Goal: Ask a question: Seek information or help from site administrators or community

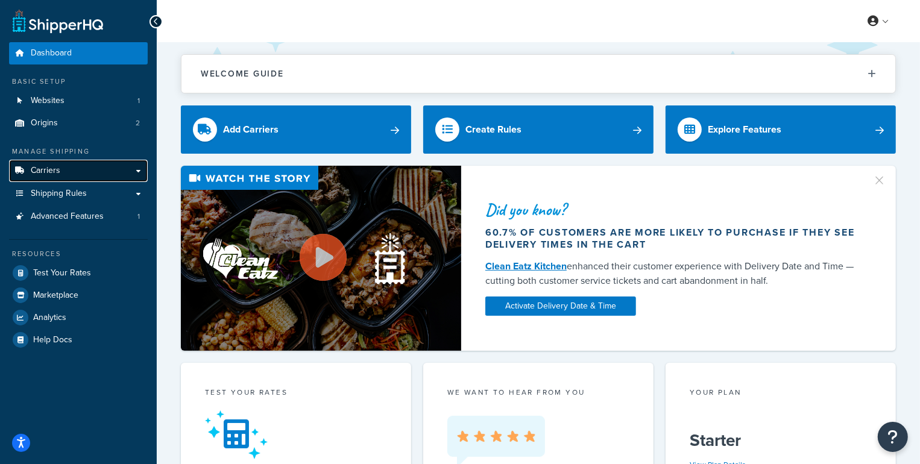
click at [70, 173] on link "Carriers" at bounding box center [78, 171] width 139 height 22
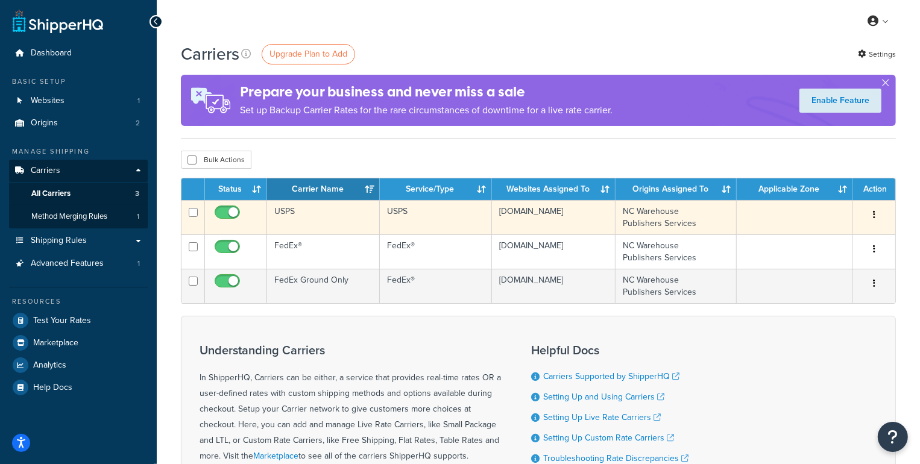
click at [335, 216] on td "USPS" at bounding box center [323, 217] width 113 height 34
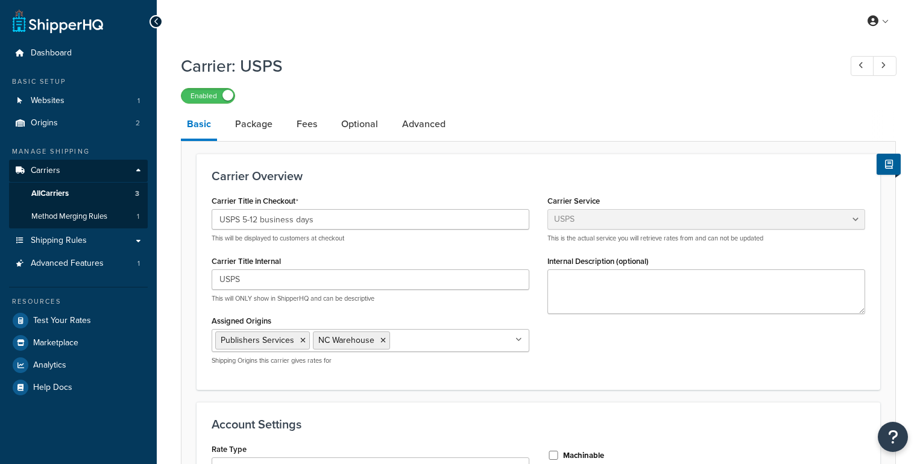
select select "usps"
select select "ONLINE"
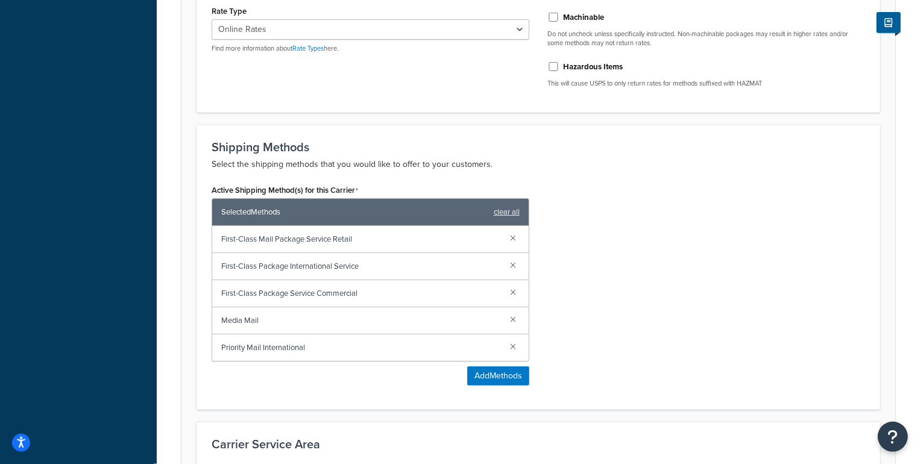
scroll to position [441, 0]
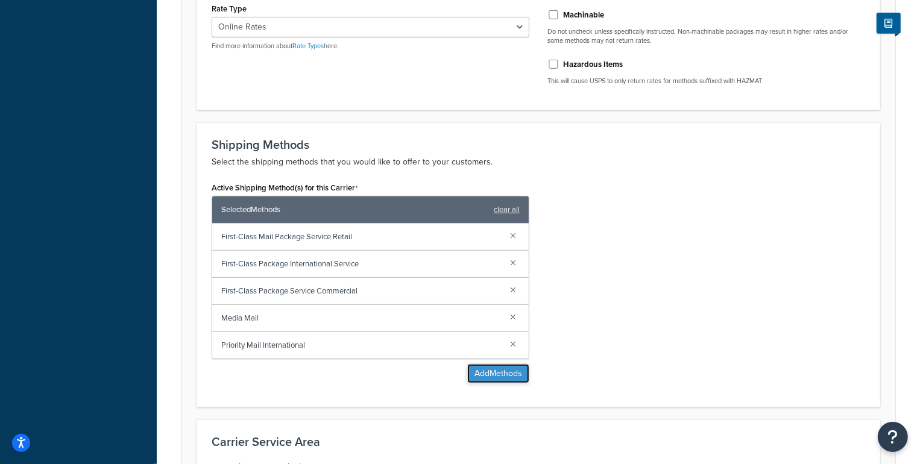
click at [483, 374] on button "Add Methods" at bounding box center [498, 373] width 62 height 19
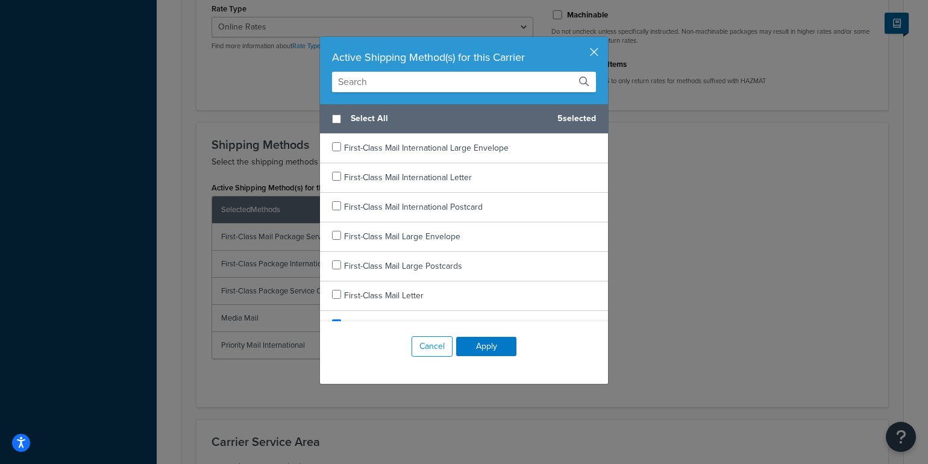
click at [414, 78] on input "text" at bounding box center [464, 82] width 264 height 20
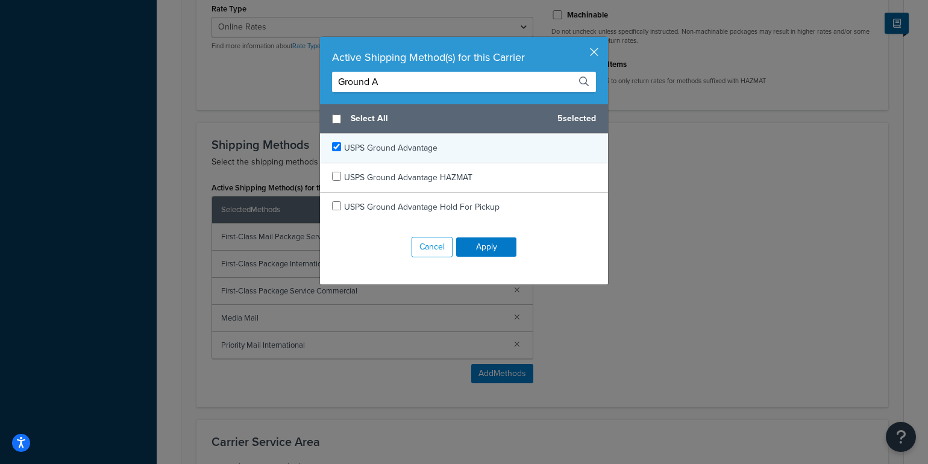
type input "Ground A"
checkbox input "true"
click at [371, 149] on span "USPS Ground Advantage" at bounding box center [390, 148] width 93 height 13
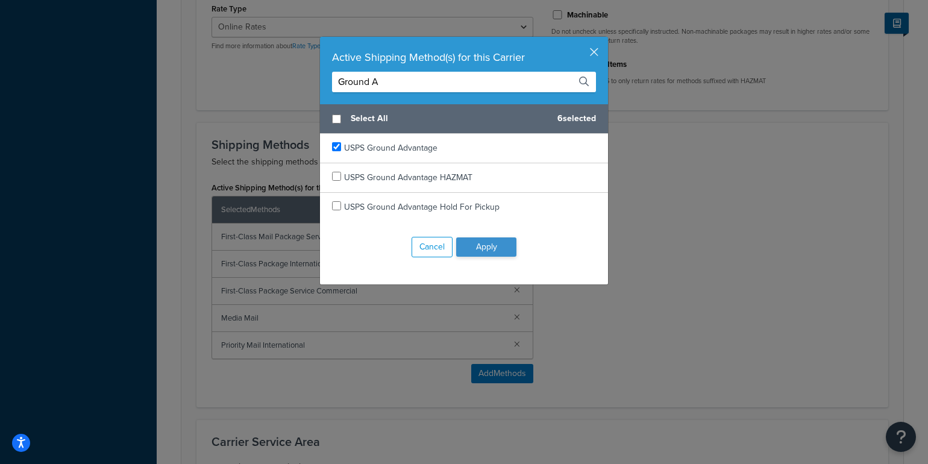
click at [473, 260] on div "Cancel Apply" at bounding box center [464, 247] width 288 height 51
click at [492, 236] on div "Cancel Apply" at bounding box center [464, 247] width 288 height 51
click at [508, 244] on button "Apply" at bounding box center [486, 246] width 60 height 19
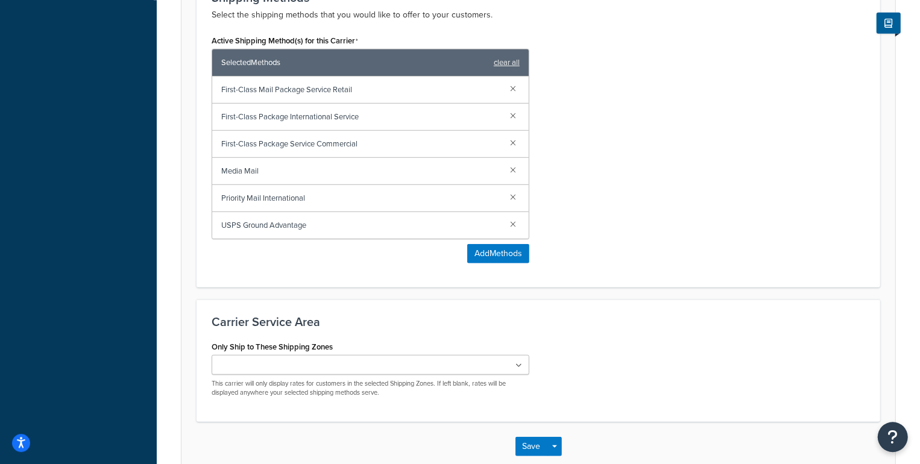
scroll to position [655, 0]
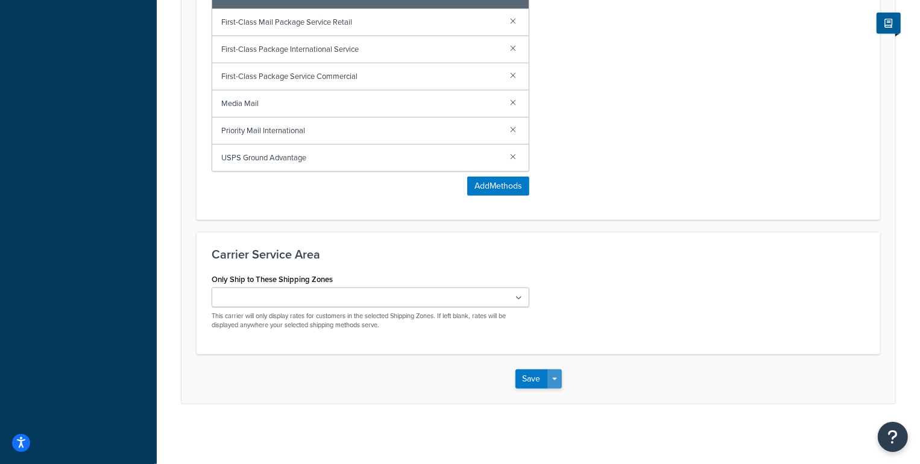
click at [548, 383] on button "Save Dropdown" at bounding box center [554, 379] width 14 height 19
click at [552, 398] on button "Save and Edit" at bounding box center [559, 401] width 88 height 25
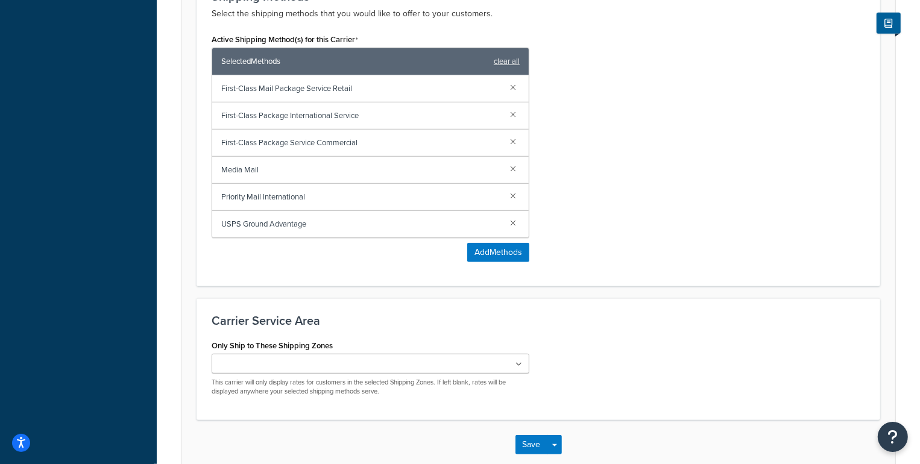
scroll to position [0, 0]
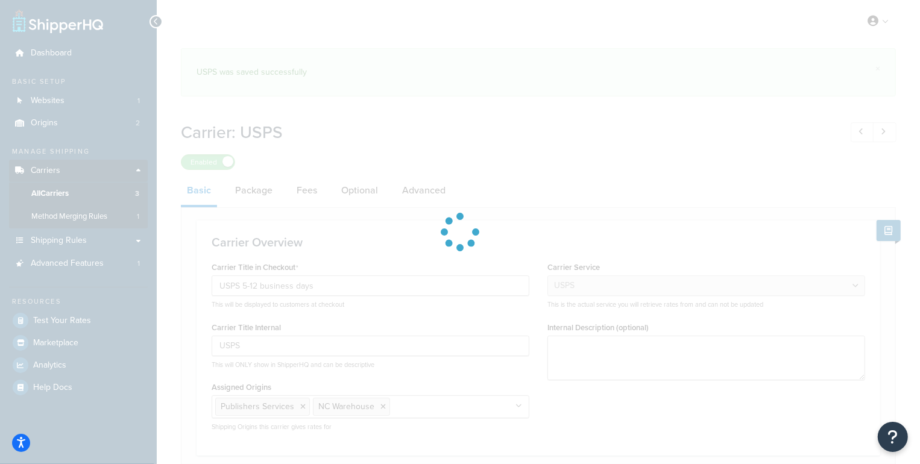
select select "usps"
select select "ONLINE"
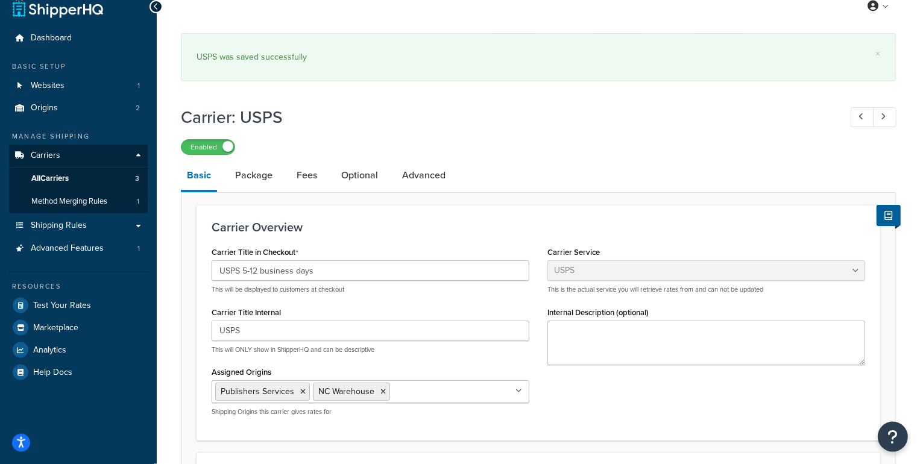
scroll to position [20, 0]
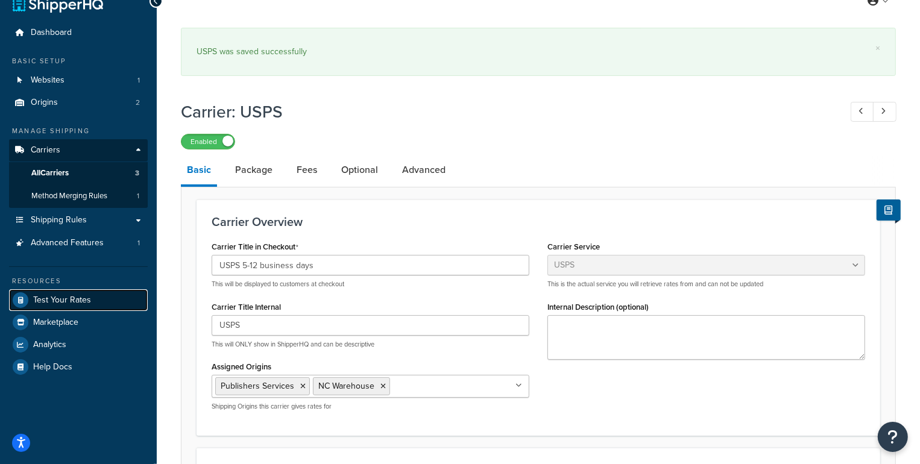
click at [121, 297] on link "Test Your Rates" at bounding box center [78, 300] width 139 height 22
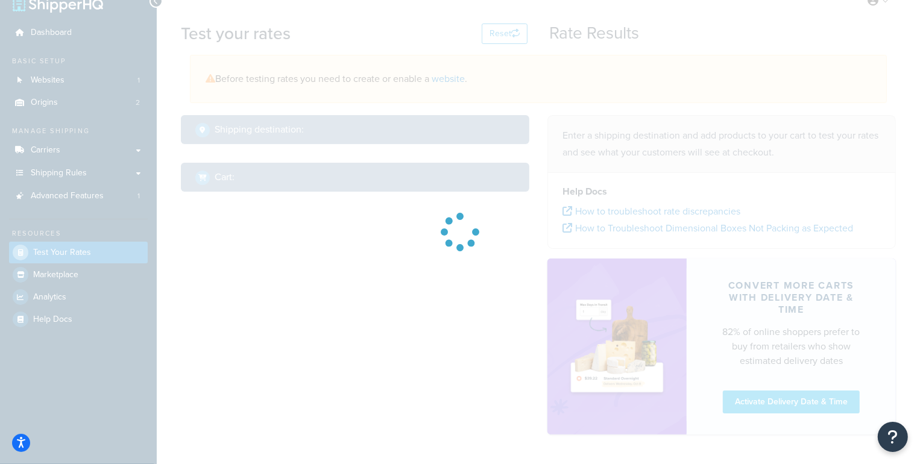
scroll to position [2, 0]
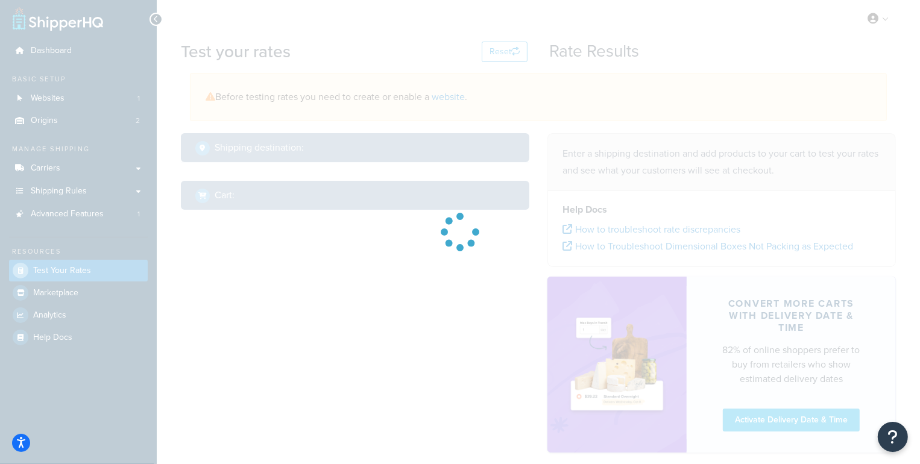
select select "TX"
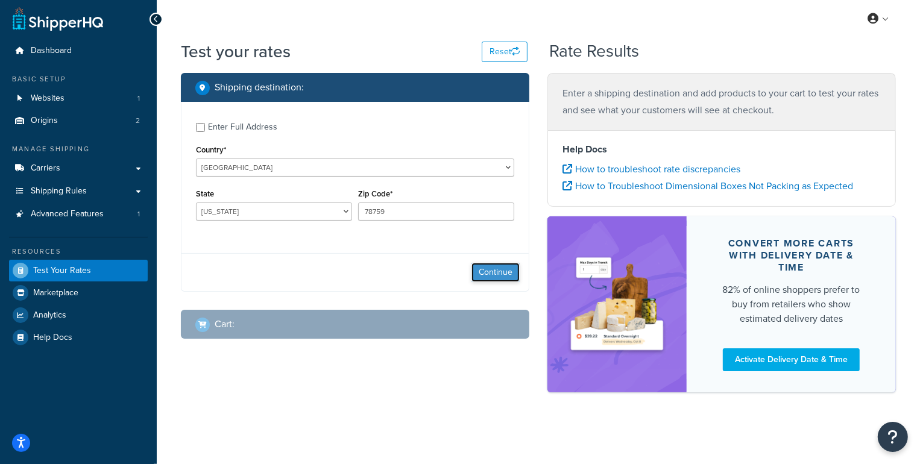
click at [480, 277] on button "Continue" at bounding box center [495, 272] width 48 height 19
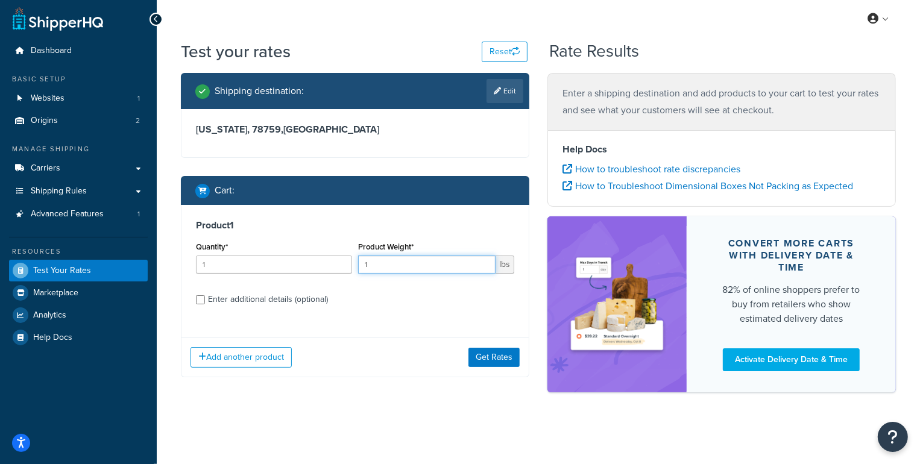
drag, startPoint x: 443, startPoint y: 264, endPoint x: 311, endPoint y: 268, distance: 132.1
click at [358, 265] on input "1" at bounding box center [426, 265] width 137 height 18
type input "2"
click at [488, 356] on button "Get Rates" at bounding box center [493, 357] width 51 height 19
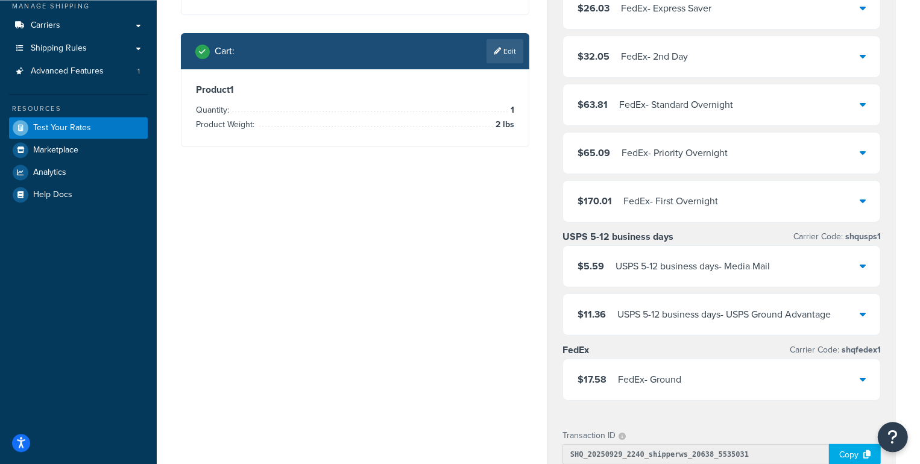
scroll to position [94, 0]
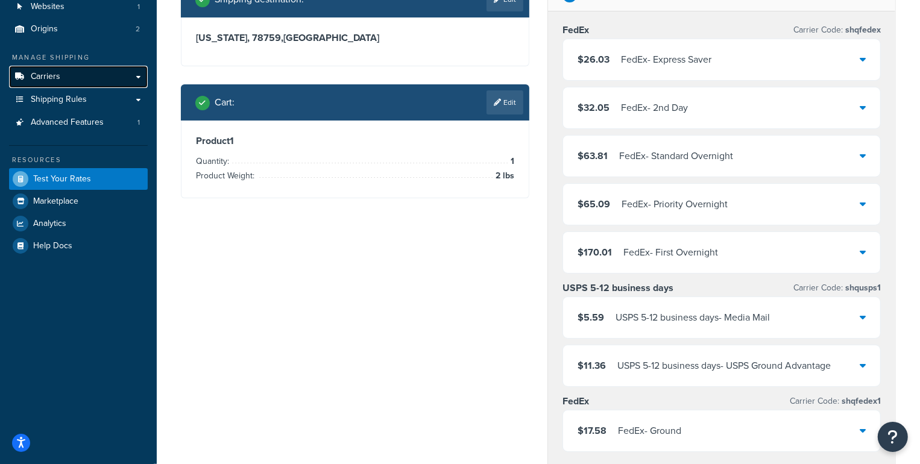
click at [63, 71] on link "Carriers" at bounding box center [78, 77] width 139 height 22
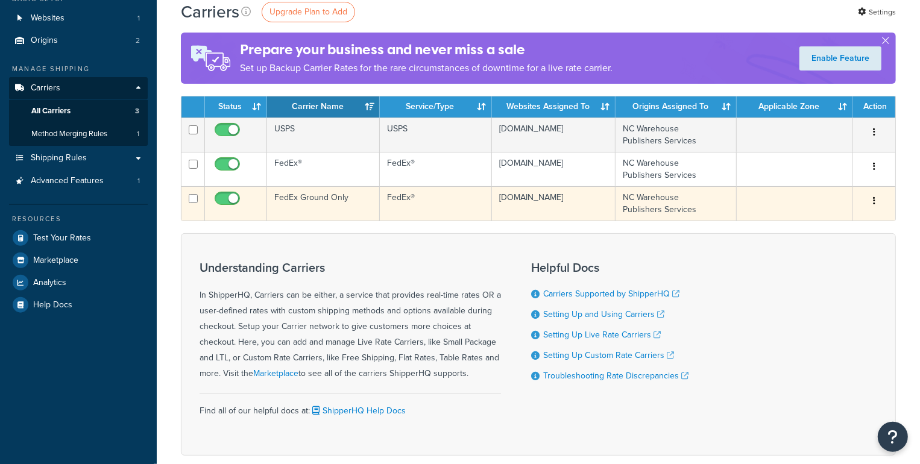
scroll to position [84, 0]
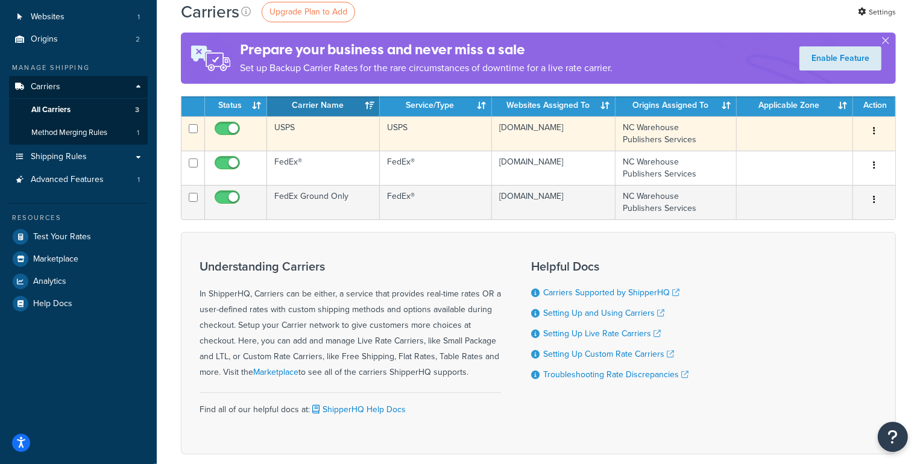
click at [339, 131] on td "USPS" at bounding box center [323, 133] width 113 height 34
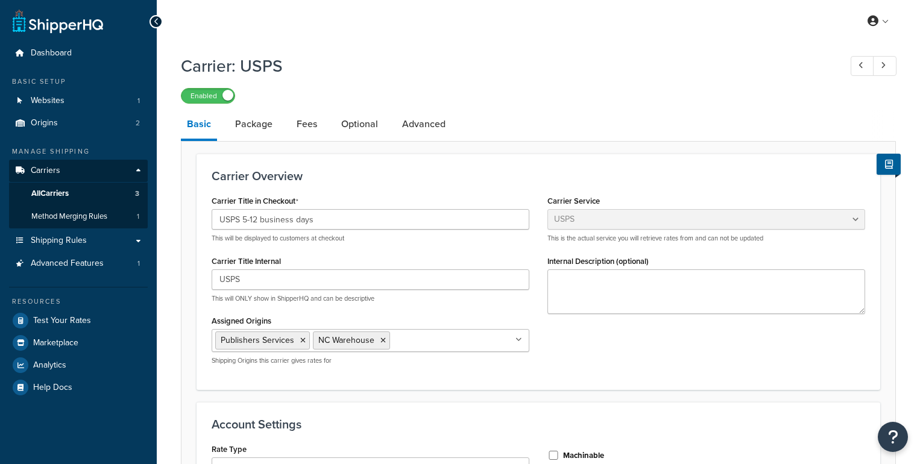
select select "usps"
select select "ONLINE"
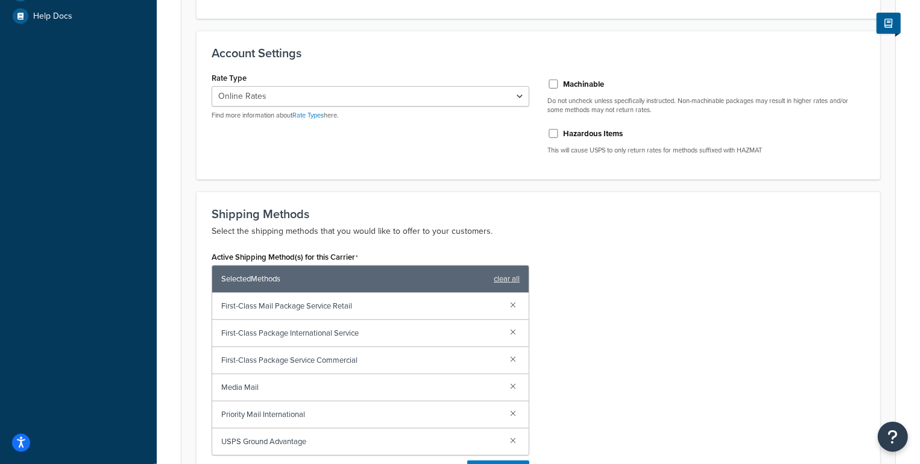
scroll to position [472, 0]
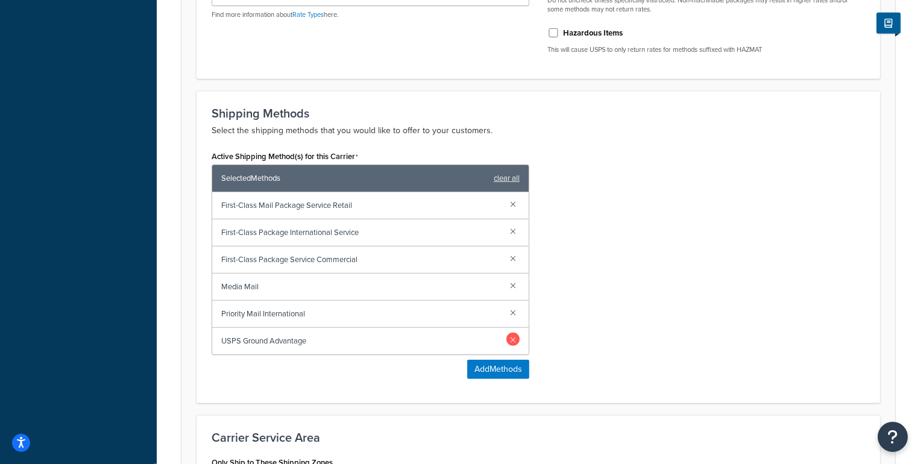
click at [515, 339] on link at bounding box center [512, 339] width 13 height 13
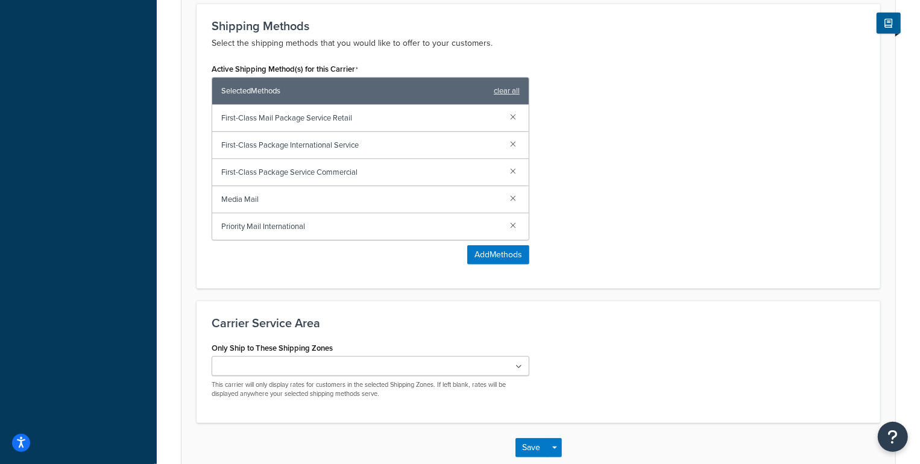
scroll to position [628, 0]
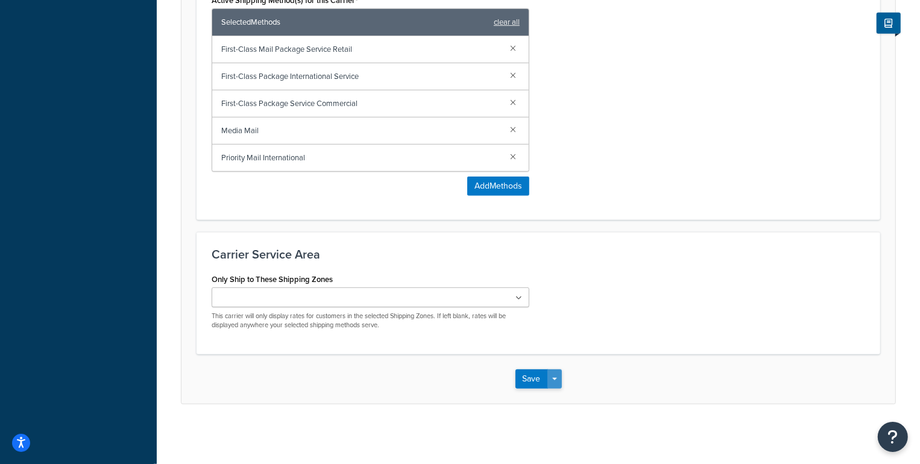
drag, startPoint x: 556, startPoint y: 378, endPoint x: 558, endPoint y: 384, distance: 6.1
click at [556, 379] on button "Save Dropdown" at bounding box center [554, 379] width 14 height 19
click at [556, 396] on button "Save and Edit" at bounding box center [559, 401] width 88 height 25
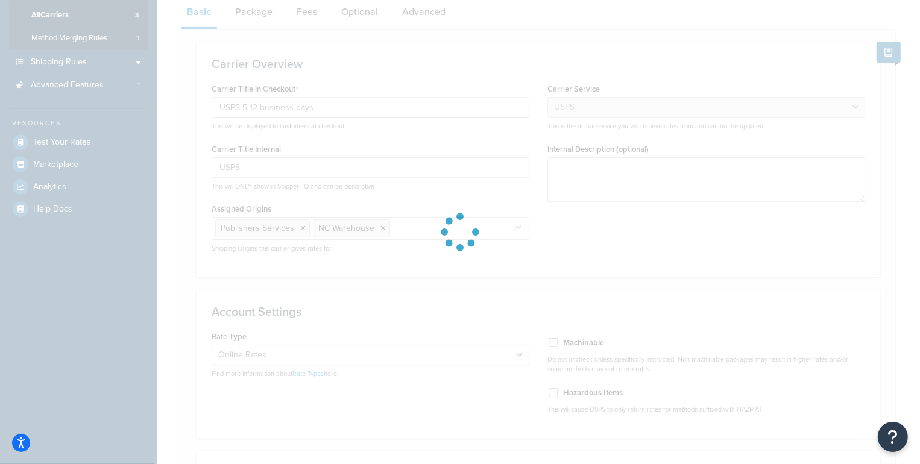
select select "usps"
select select "ONLINE"
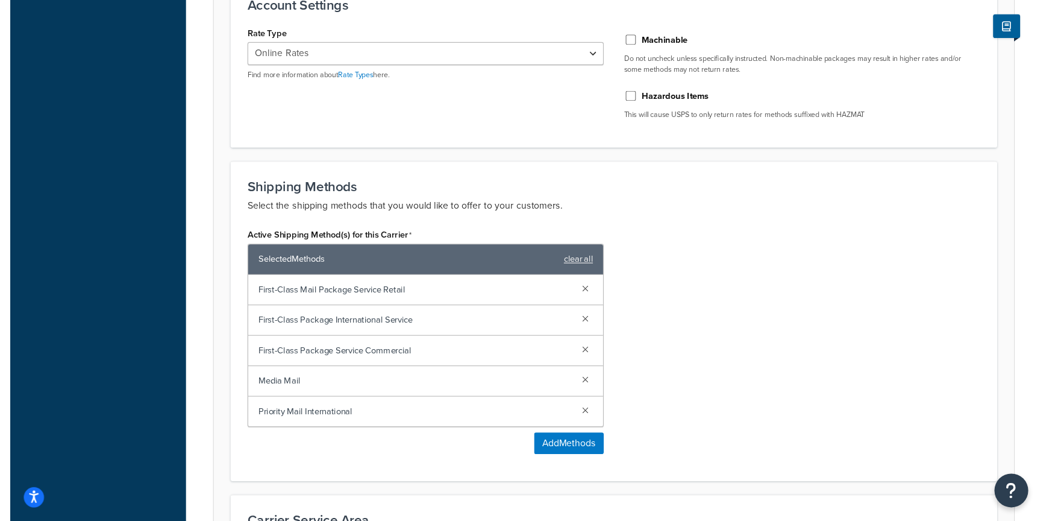
scroll to position [493, 0]
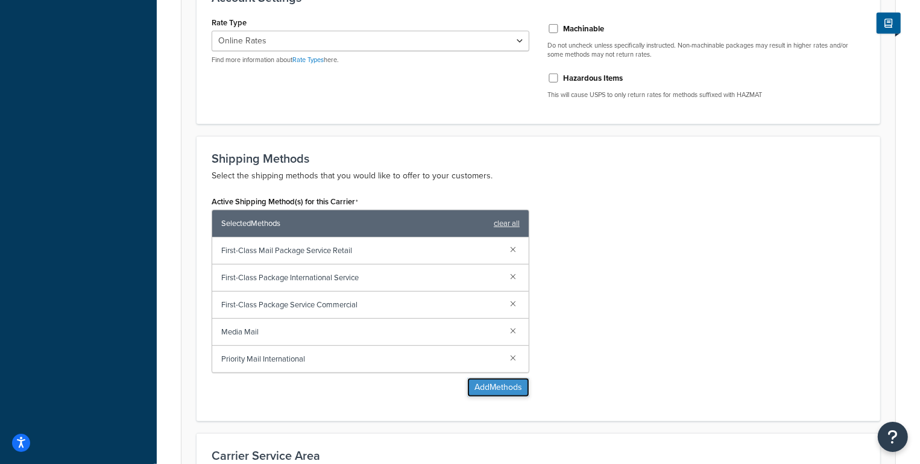
click at [497, 392] on button "Add Methods" at bounding box center [498, 387] width 62 height 19
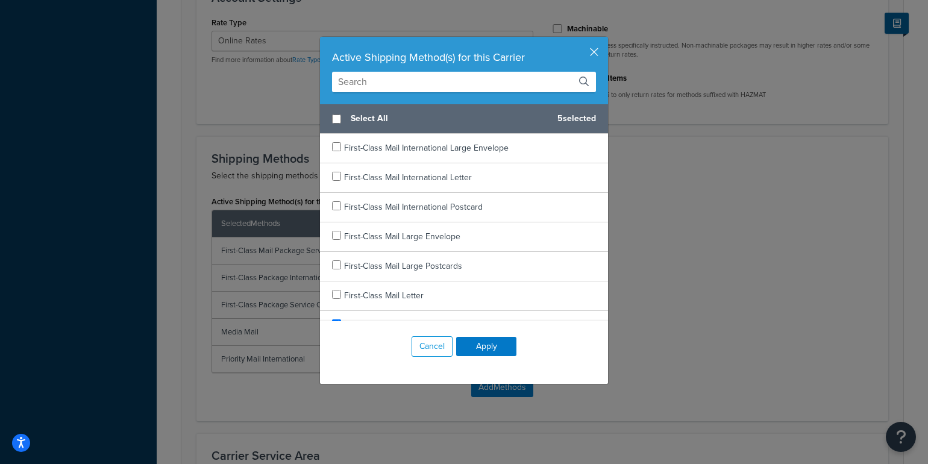
click at [409, 81] on input "text" at bounding box center [464, 82] width 264 height 20
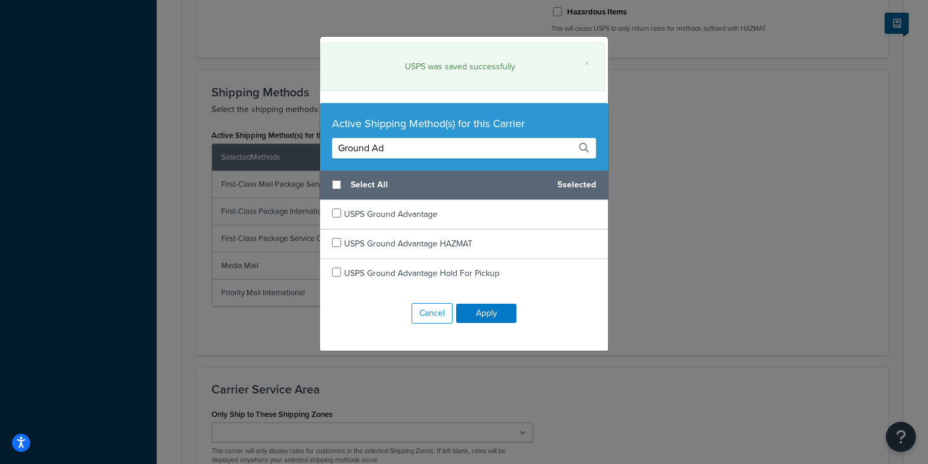
type input "Ground Ad"
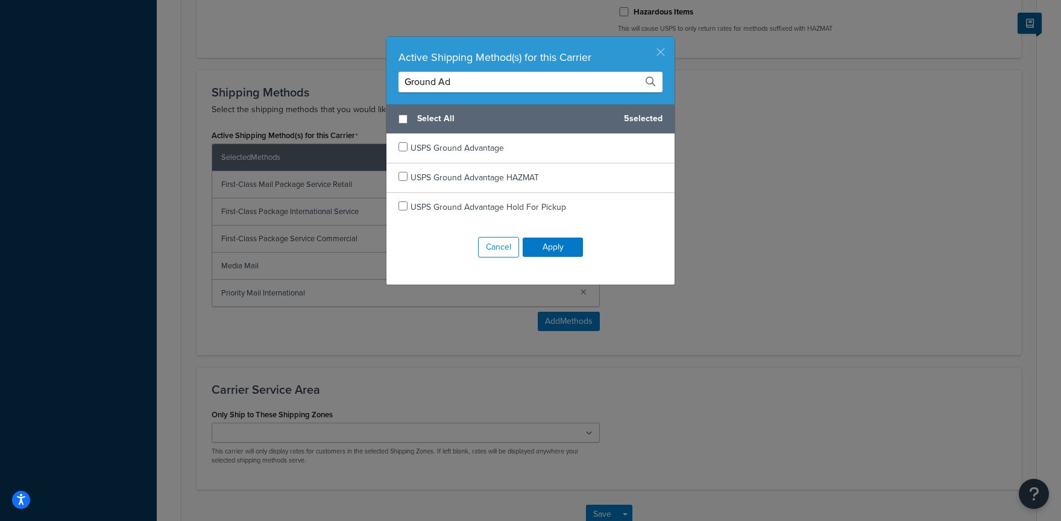
click at [671, 40] on button "button" at bounding box center [672, 38] width 3 height 3
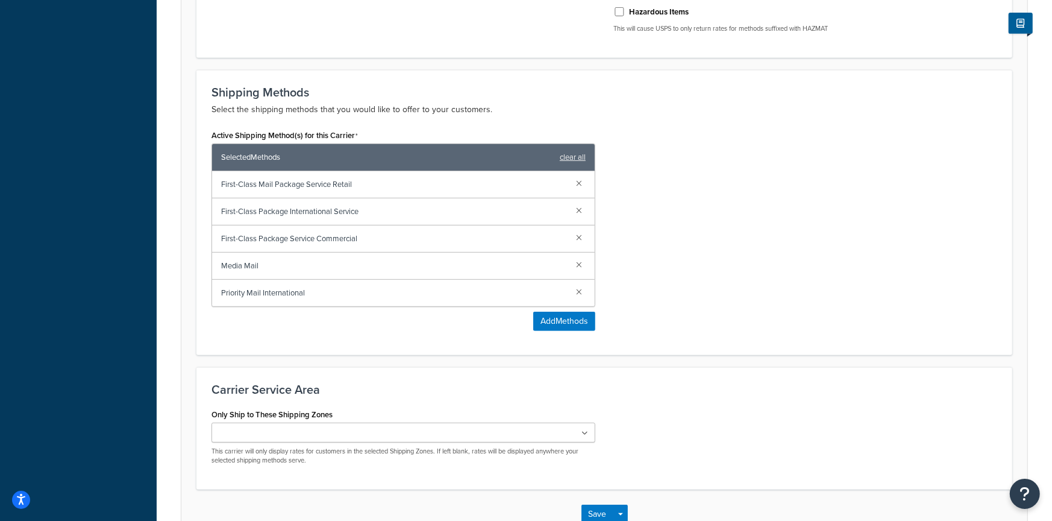
click at [919, 464] on div "Save Save Dropdown Save and Edit" at bounding box center [604, 513] width 846 height 49
click at [919, 464] on button "Open Resource Center" at bounding box center [1025, 493] width 33 height 33
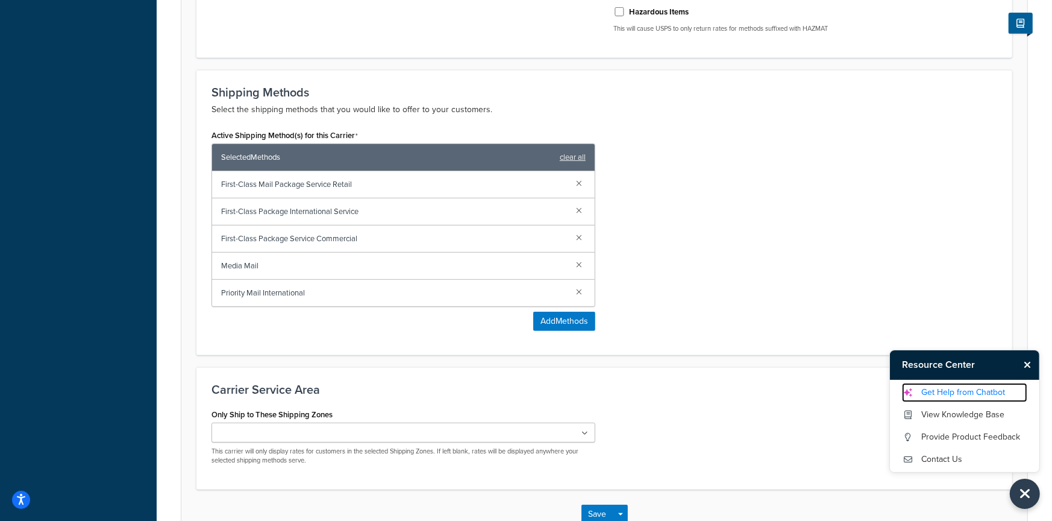
click at [919, 389] on link "Get Help from Chatbot" at bounding box center [964, 392] width 125 height 19
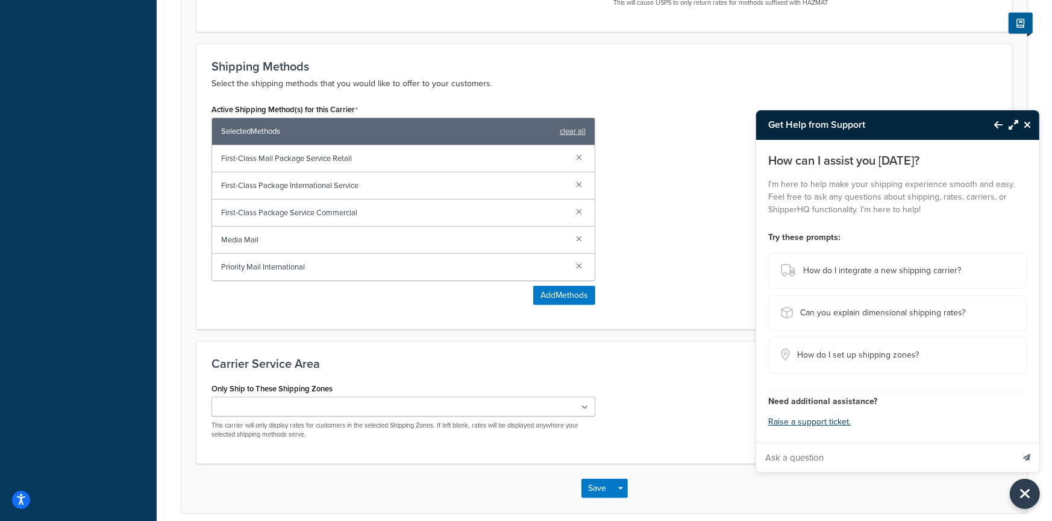
scroll to position [535, 0]
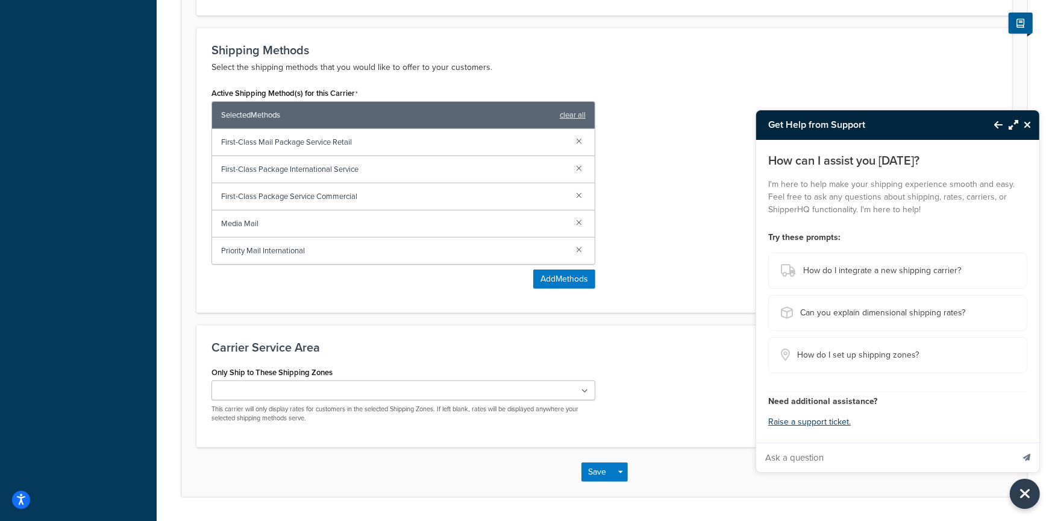
click at [826, 459] on input "Ask a question" at bounding box center [884, 457] width 257 height 29
paste input "What USPS mail rate is USPS Advantage on you dropdown I need access for shipmen…"
type input "What USPS mail rate is USPS Advantage on you dropdown I need access for shipmen…"
click at [919, 442] on button "Send message" at bounding box center [1026, 457] width 25 height 30
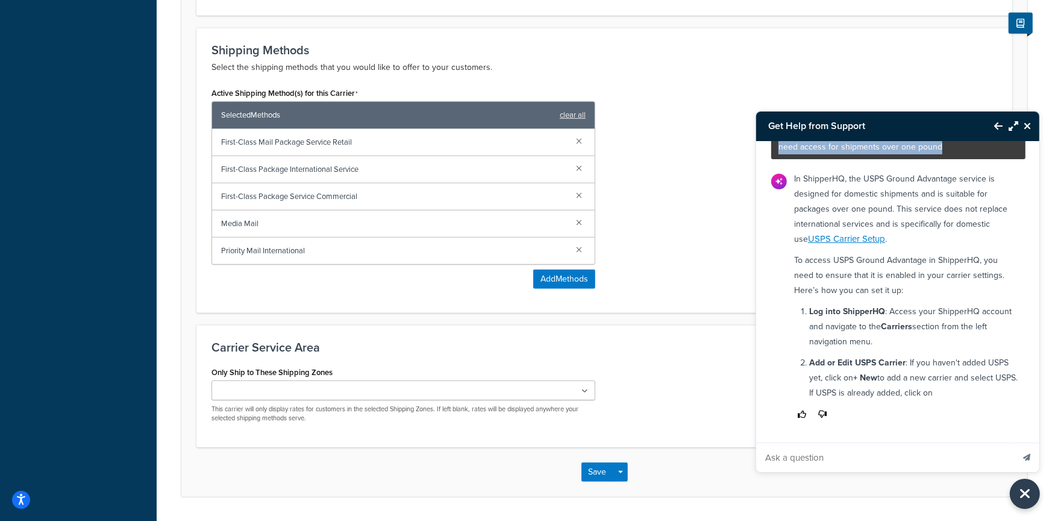
drag, startPoint x: 776, startPoint y: 230, endPoint x: 983, endPoint y: 262, distance: 208.6
click at [919, 262] on div "What USPS mail rate is USPS Advantage on you dropdown I need access for shipmen…" at bounding box center [898, 291] width 285 height 301
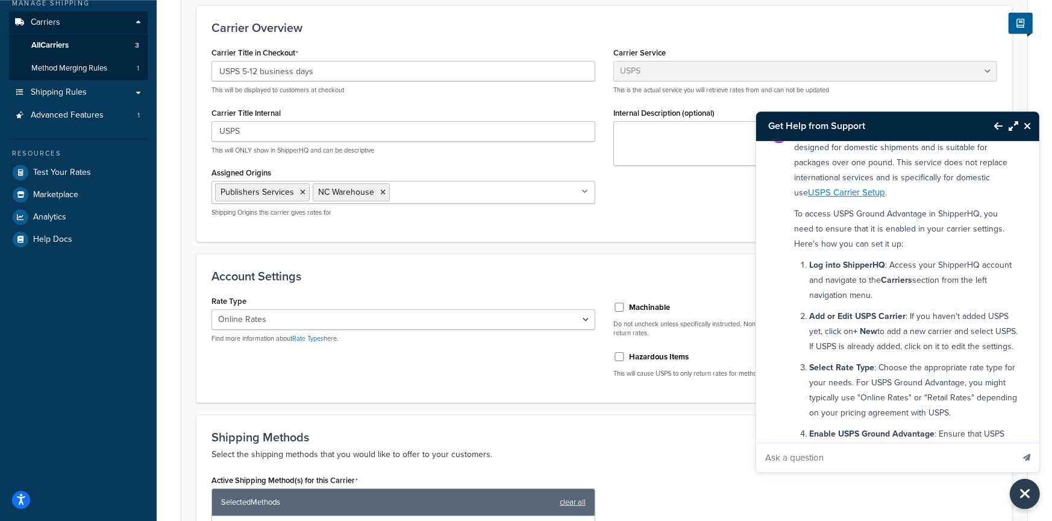
scroll to position [0, 0]
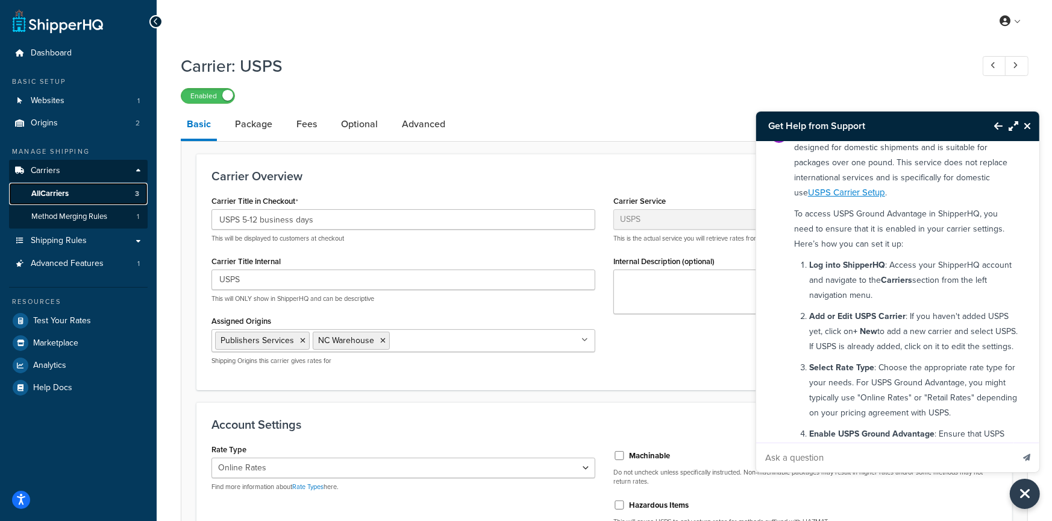
click at [105, 195] on link "All Carriers 3" at bounding box center [78, 194] width 139 height 22
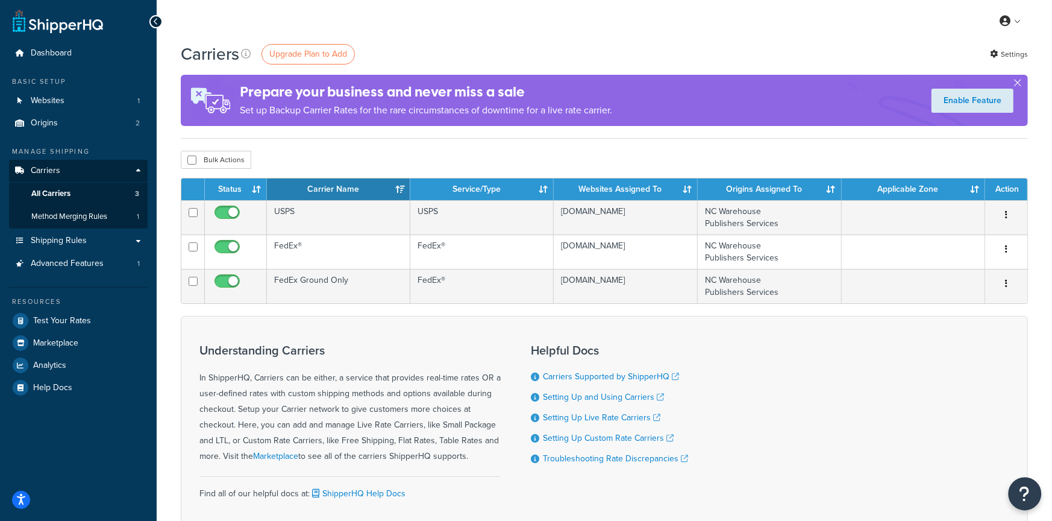
click at [1025, 494] on icon "Open Resource Center" at bounding box center [1025, 493] width 11 height 17
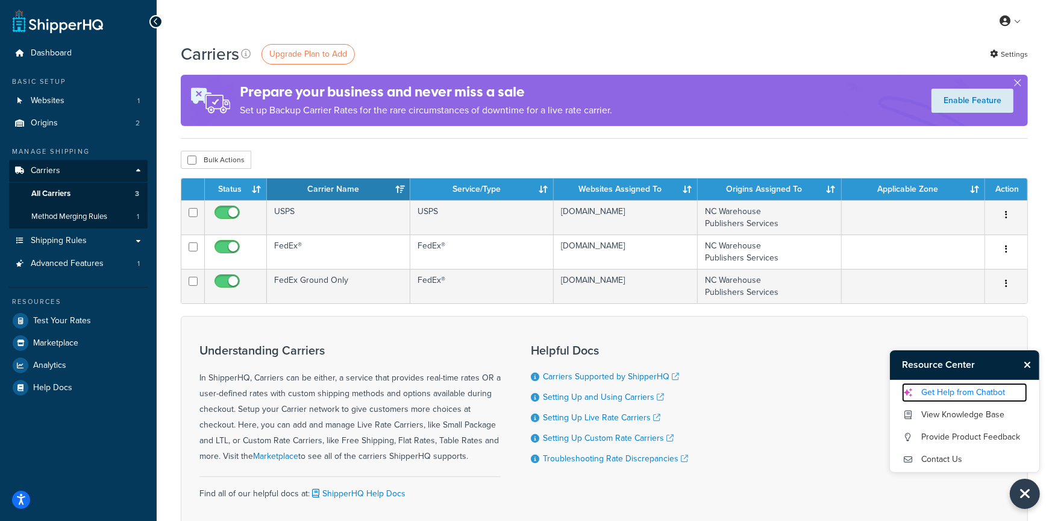
click at [982, 394] on link "Get Help from Chatbot" at bounding box center [964, 392] width 125 height 19
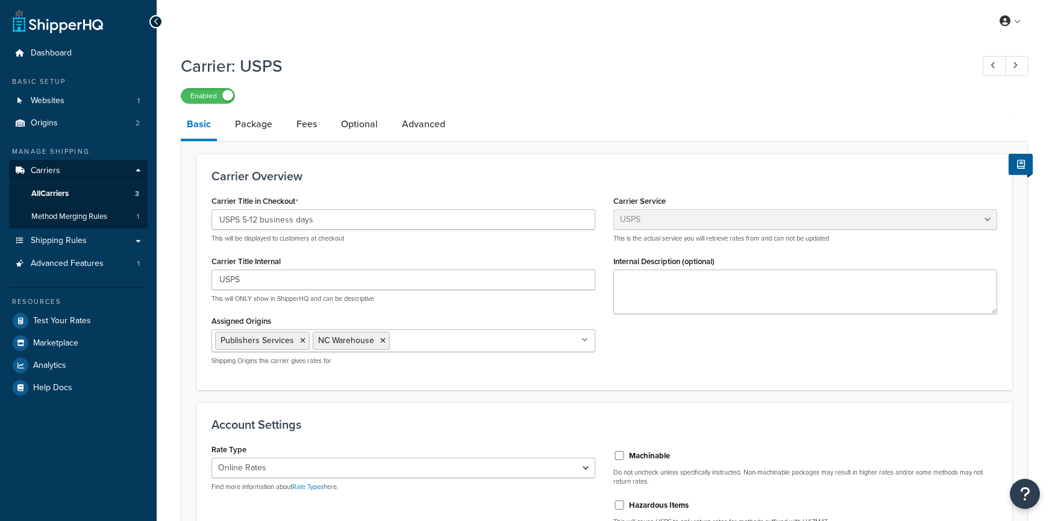
select select "usps"
select select "ONLINE"
click at [1036, 488] on button "Open Resource Center" at bounding box center [1025, 493] width 33 height 33
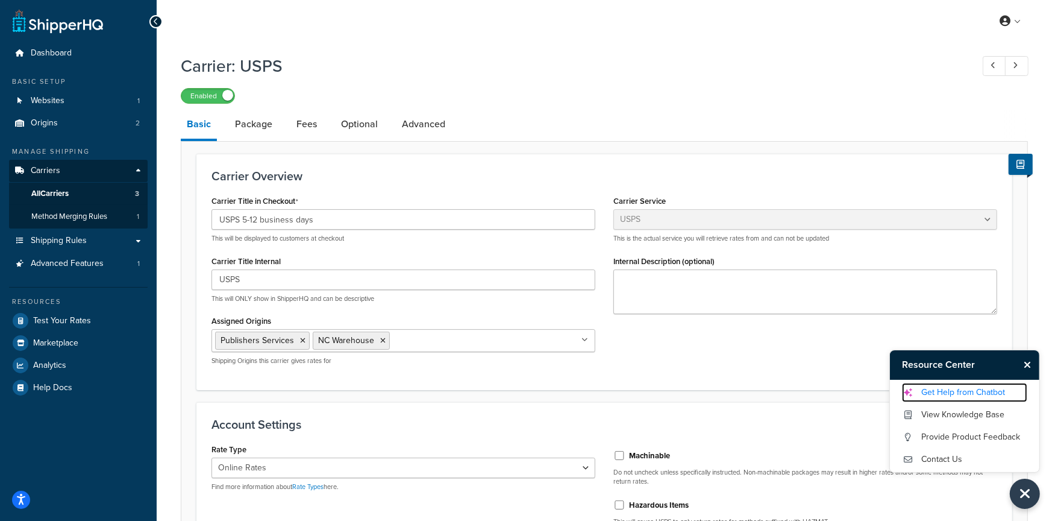
click at [986, 400] on link "Get Help from Chatbot" at bounding box center [964, 392] width 125 height 19
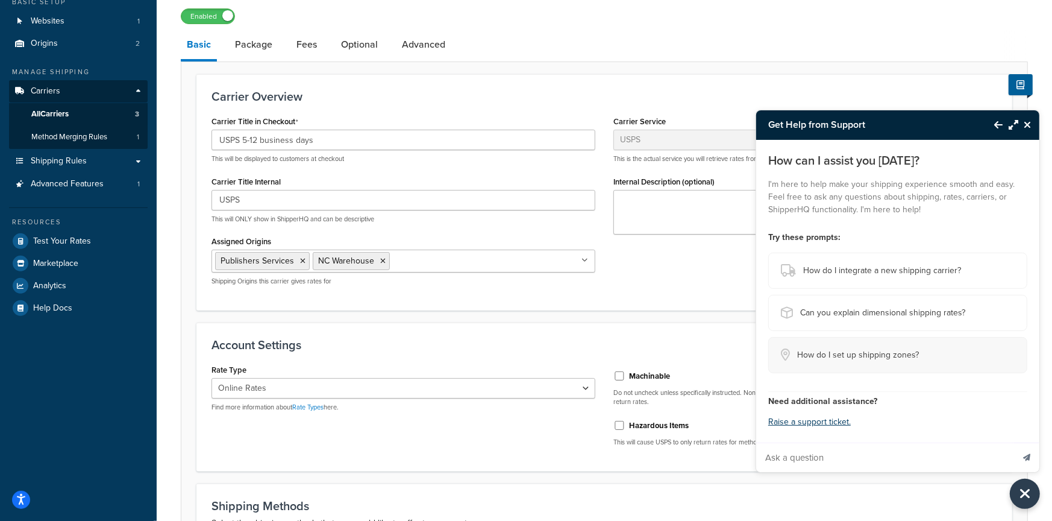
scroll to position [136, 0]
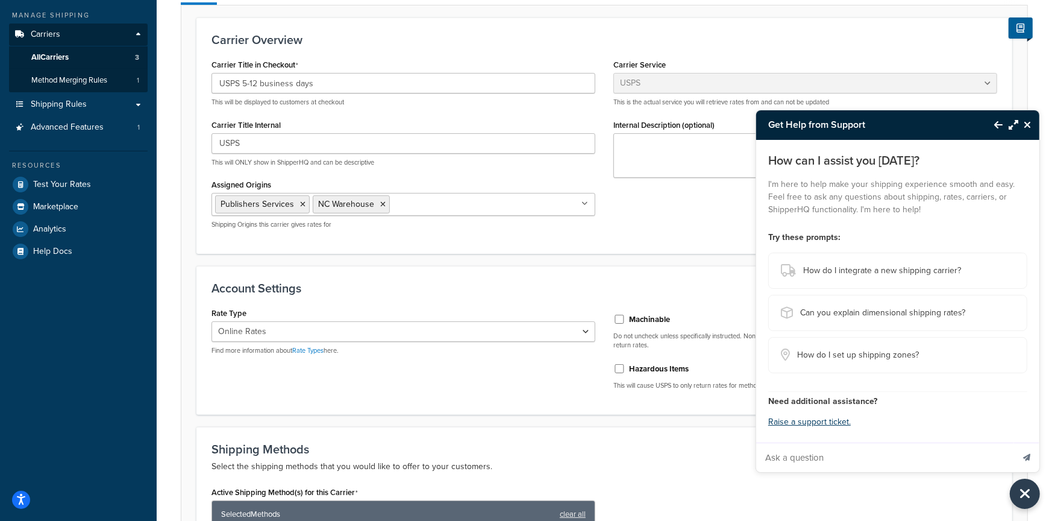
click at [840, 459] on input "Ask a question" at bounding box center [884, 457] width 257 height 29
paste input "What USPS mail rate is USPS Advantage on you dropdown I need access for shipmen…"
type input "What USPS mail rate is USPS Advantage on you dropdown I need access for shipmen…"
click at [1014, 442] on button "Send message" at bounding box center [1026, 457] width 25 height 30
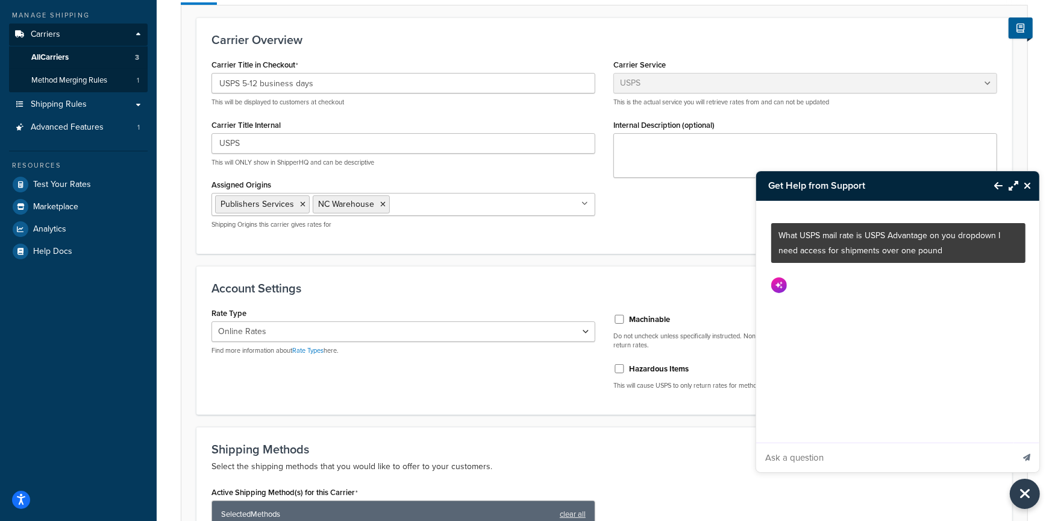
scroll to position [0, 0]
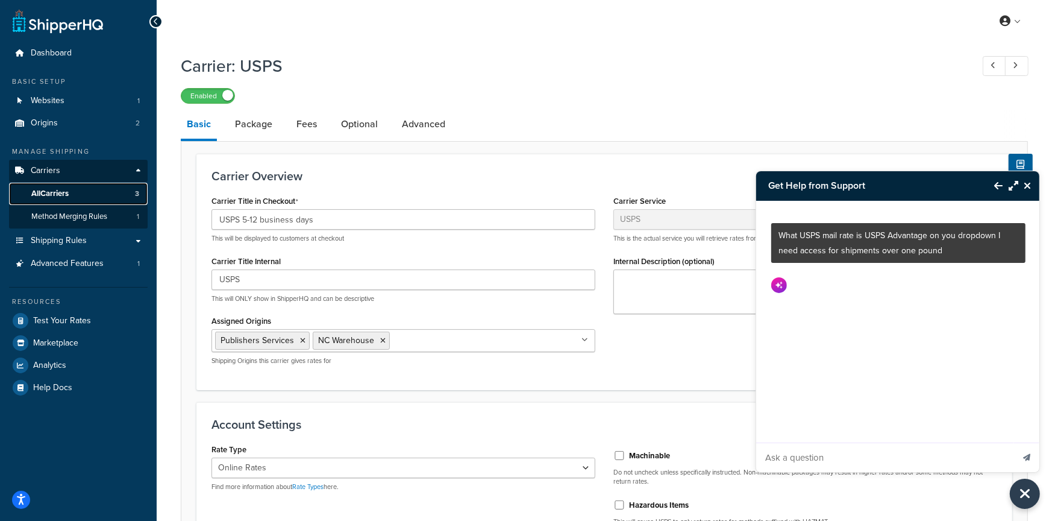
click at [57, 197] on span "All Carriers" at bounding box center [49, 194] width 37 height 10
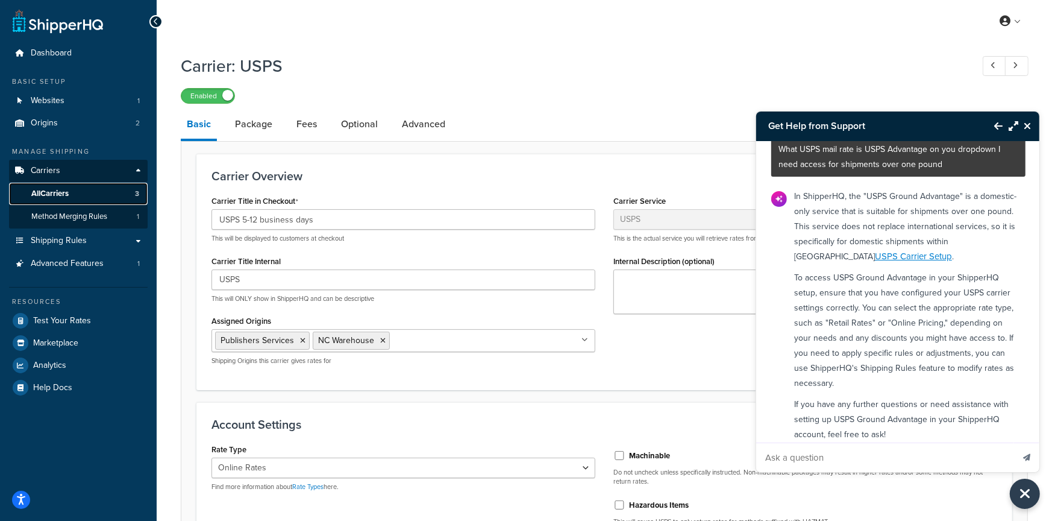
scroll to position [68, 0]
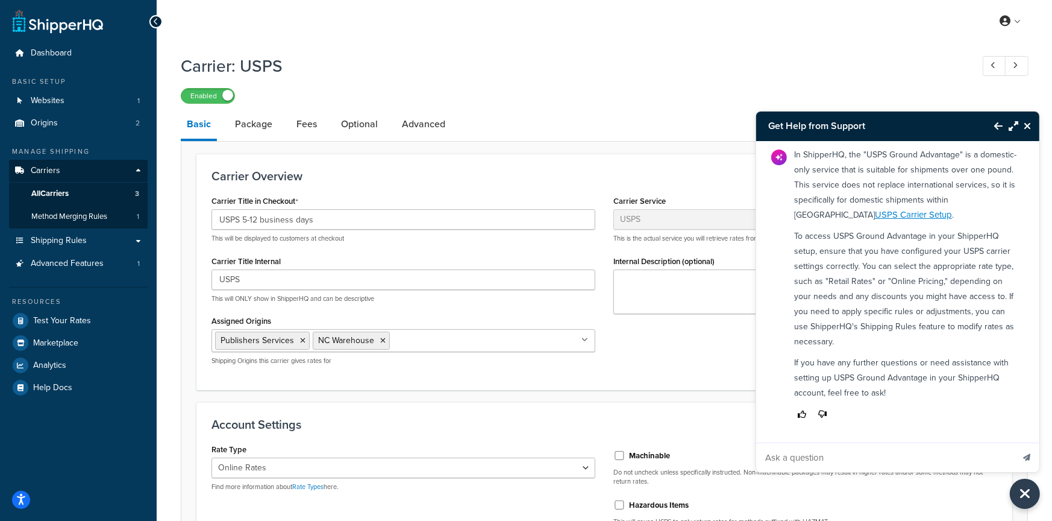
click at [839, 182] on p "In ShipperHQ, the "USPS Ground Advantage" is a domestic-only service that is su…" at bounding box center [906, 184] width 224 height 75
drag, startPoint x: 860, startPoint y: 172, endPoint x: 881, endPoint y: 184, distance: 24.8
click at [882, 184] on p "In ShipperHQ, the "USPS Ground Advantage" is a domestic-only service that is su…" at bounding box center [906, 184] width 224 height 75
click at [878, 186] on p "In ShipperHQ, the "USPS Ground Advantage" is a domestic-only service that is su…" at bounding box center [906, 184] width 224 height 75
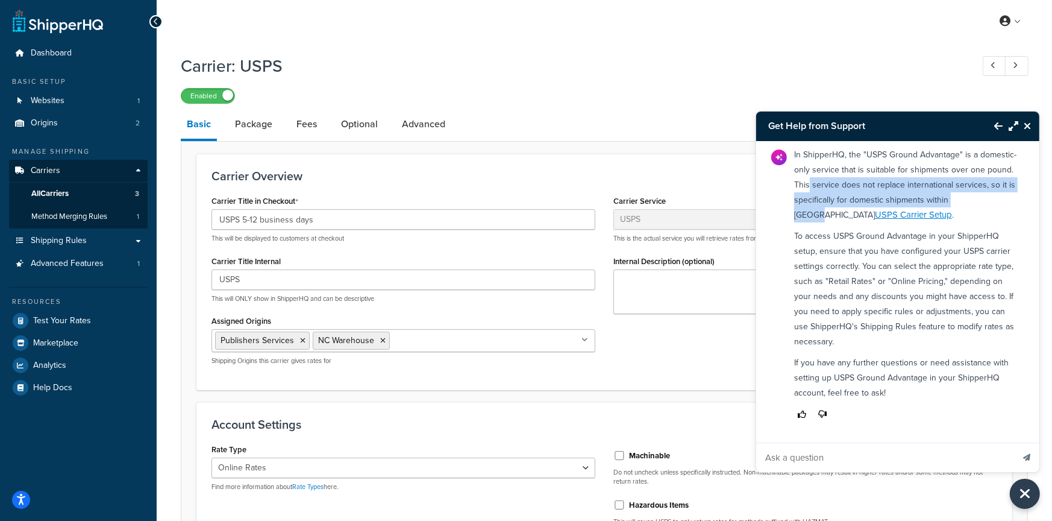
drag, startPoint x: 854, startPoint y: 186, endPoint x: 824, endPoint y: 206, distance: 36.0
click at [819, 211] on p "In ShipperHQ, the "USPS Ground Advantage" is a domestic-only service that is su…" at bounding box center [906, 184] width 224 height 75
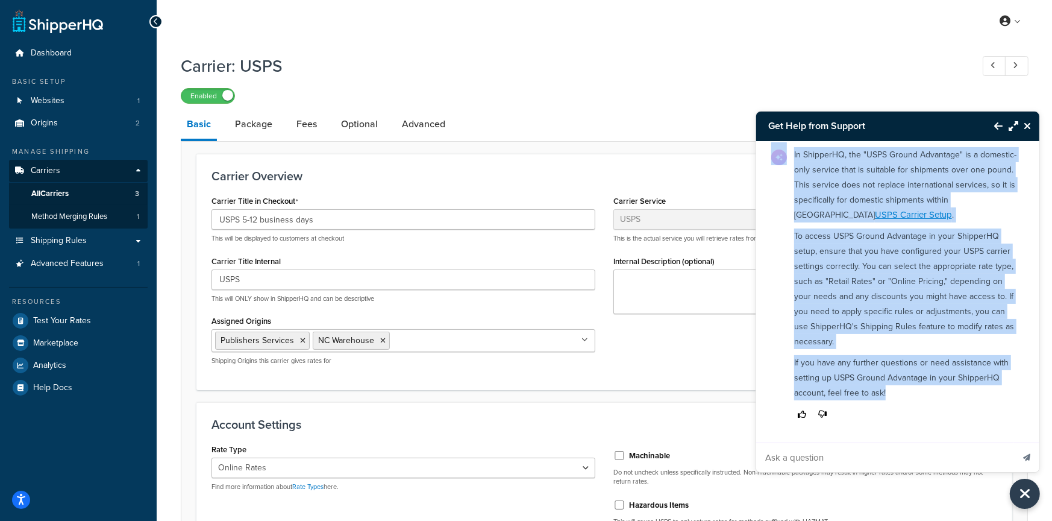
drag, startPoint x: 779, startPoint y: 173, endPoint x: 922, endPoint y: 399, distance: 267.4
click at [922, 399] on div "What USPS mail rate is USPS Advantage on you dropdown I need access for shipmen…" at bounding box center [898, 291] width 285 height 301
copy div "What USPS mail rate is USPS Advantage on you dropdown I need access for shipmen…"
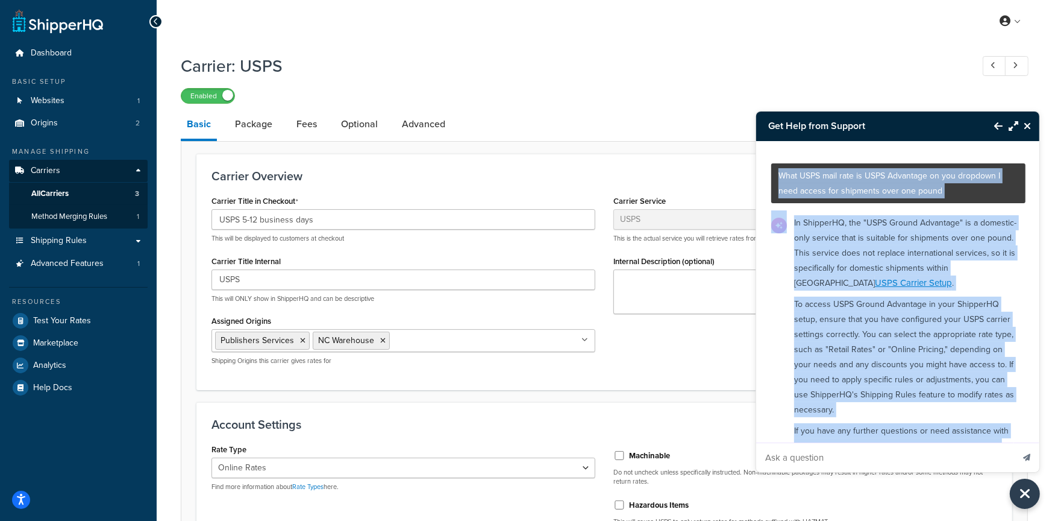
click at [928, 188] on p "What USPS mail rate is USPS Advantage on you dropdown I need access for shipmen…" at bounding box center [899, 183] width 240 height 30
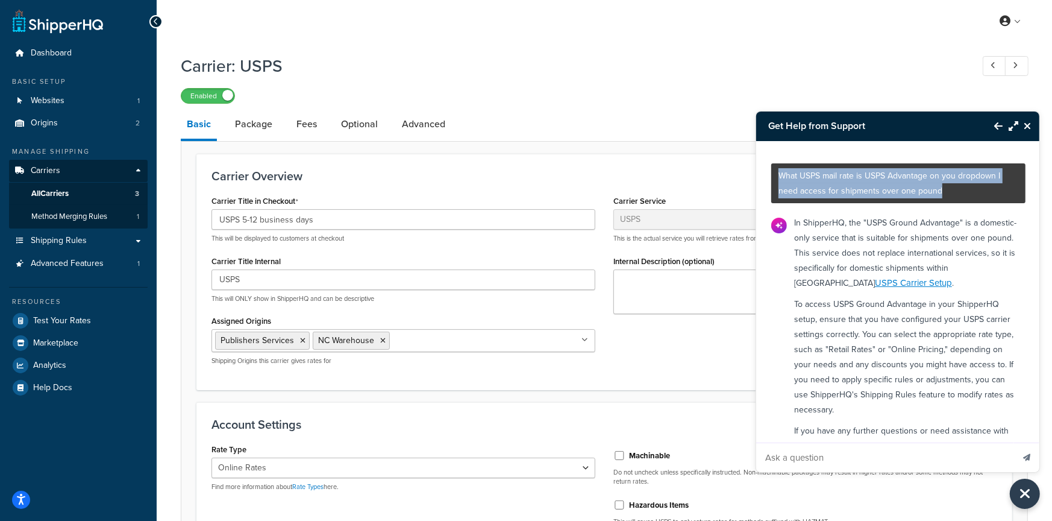
drag, startPoint x: 949, startPoint y: 195, endPoint x: 775, endPoint y: 175, distance: 176.0
click at [775, 175] on div "What USPS mail rate is USPS Advantage on you dropdown I need access for shipmen…" at bounding box center [899, 183] width 254 height 40
copy p "What USPS mail rate is USPS Advantage on you dropdown I need access for shipmen…"
